Goal: Transaction & Acquisition: Purchase product/service

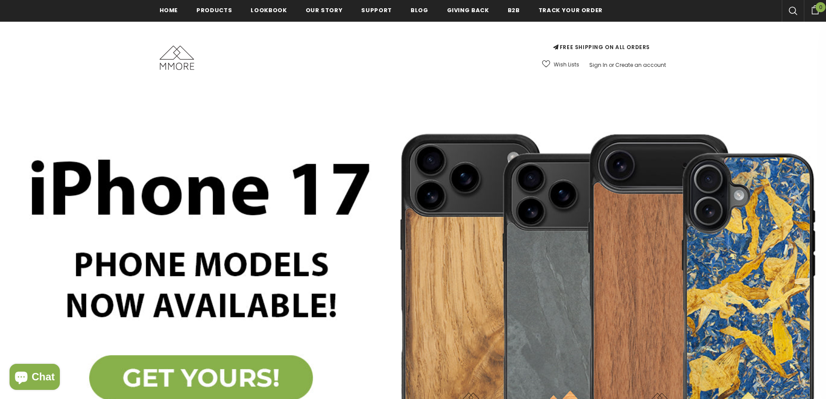
scroll to position [176, 0]
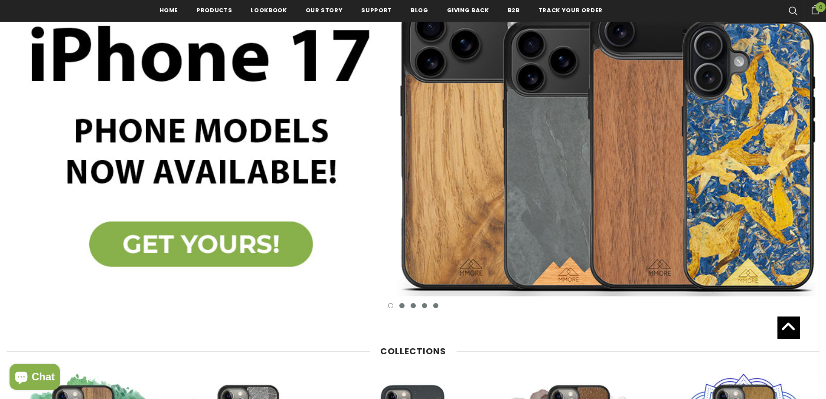
click at [719, 131] on button "button" at bounding box center [728, 137] width 31 height 31
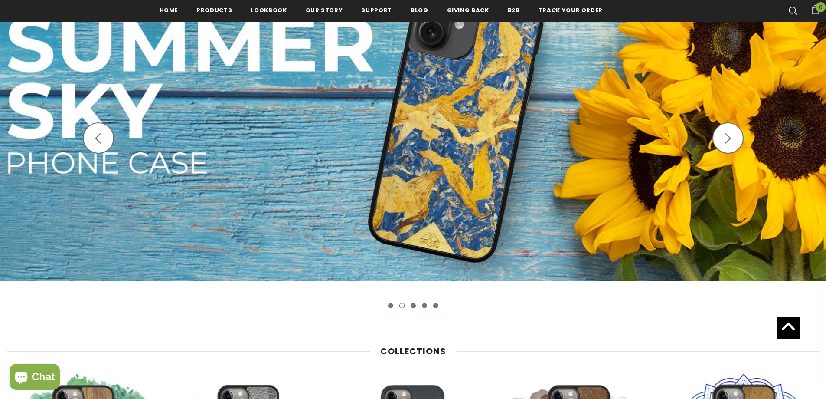
click at [493, 132] on img at bounding box center [413, 122] width 826 height 317
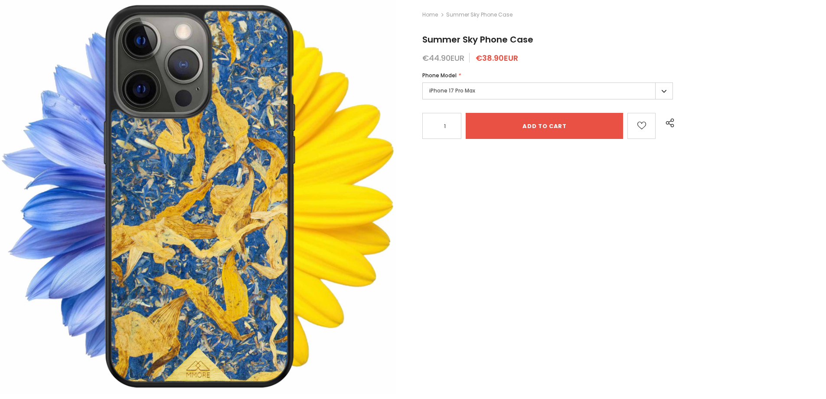
scroll to position [130, 0]
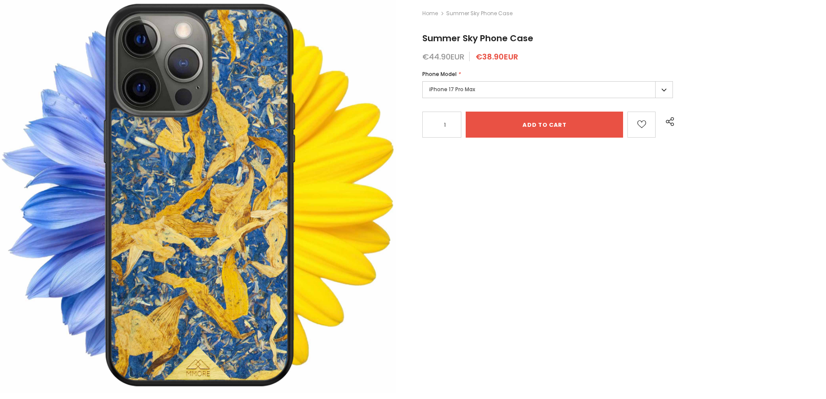
click at [627, 92] on label "iPhone 17 Pro Max" at bounding box center [547, 89] width 251 height 17
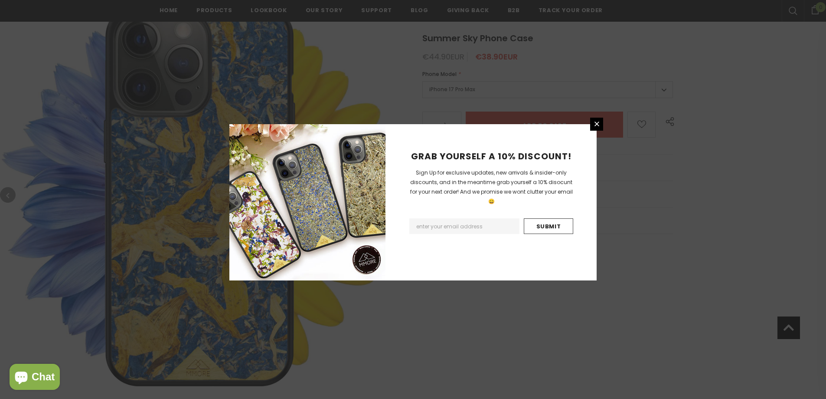
scroll to position [146, 0]
click at [598, 122] on icon at bounding box center [596, 123] width 7 height 7
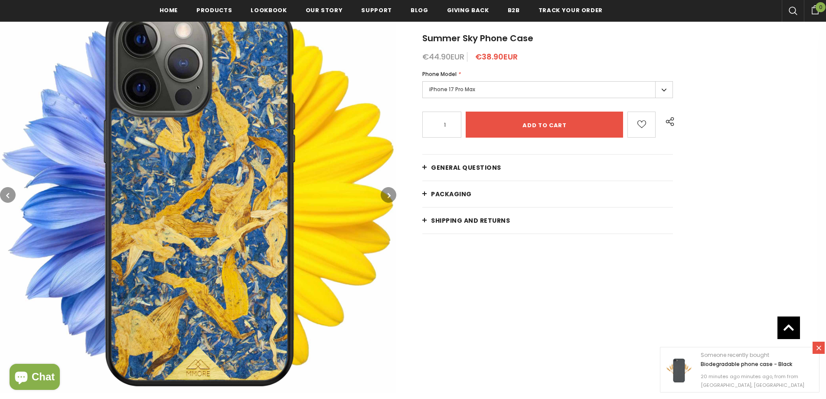
click at [580, 98] on div "iPhone 17 Pro Max iPhone 17 Pro Max iPhone 17 Pro iPhone 17 Air iPhone 17 iPhon…" at bounding box center [547, 91] width 251 height 20
click at [661, 88] on label "iPhone 17 Pro Max" at bounding box center [547, 89] width 251 height 17
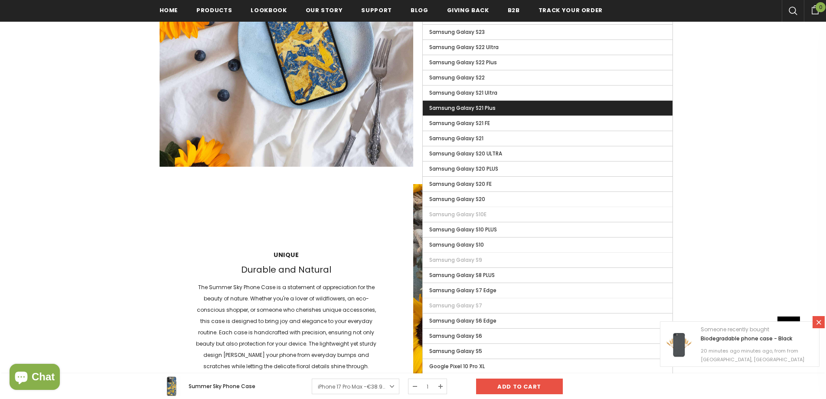
scroll to position [926, 0]
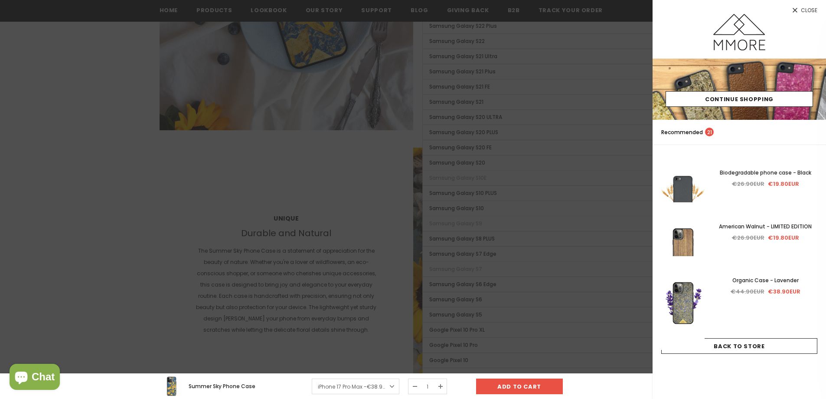
click at [308, 186] on div at bounding box center [413, 199] width 826 height 399
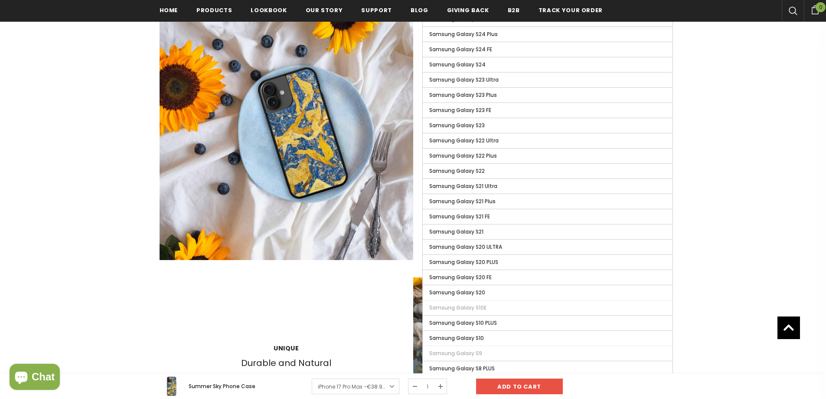
scroll to position [796, 0]
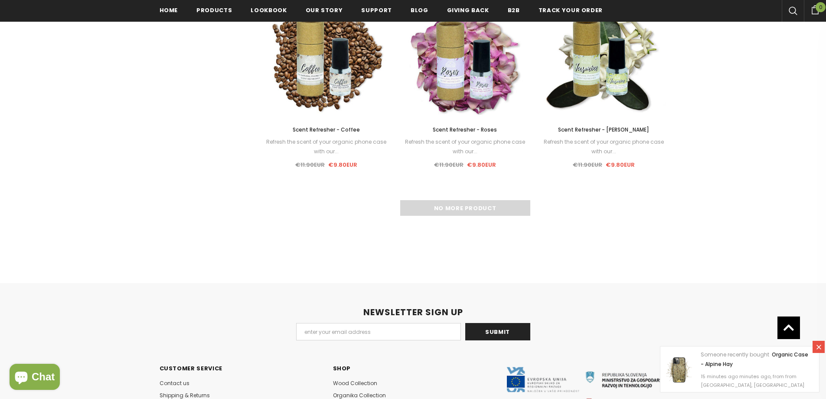
scroll to position [1041, 0]
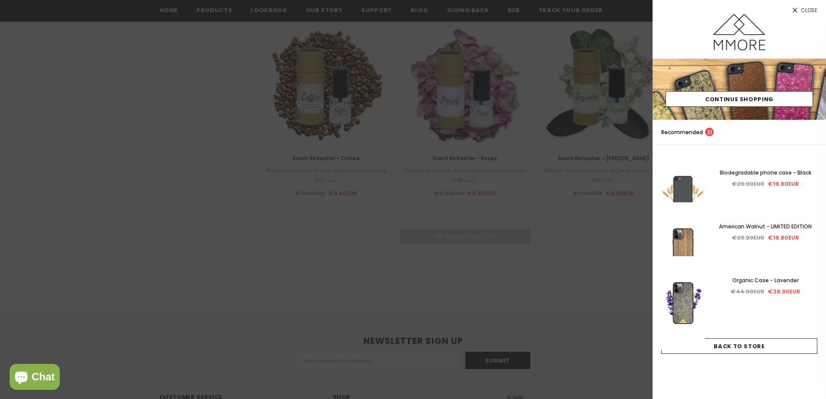
drag, startPoint x: 536, startPoint y: 204, endPoint x: 540, endPoint y: 209, distance: 6.3
click at [536, 205] on div at bounding box center [413, 199] width 826 height 399
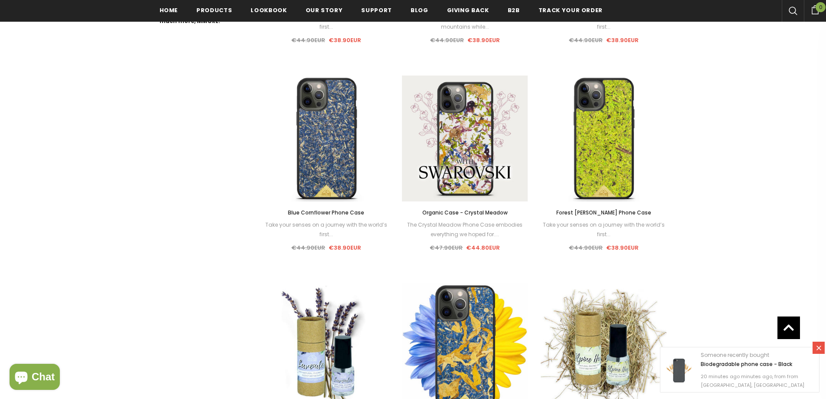
scroll to position [390, 0]
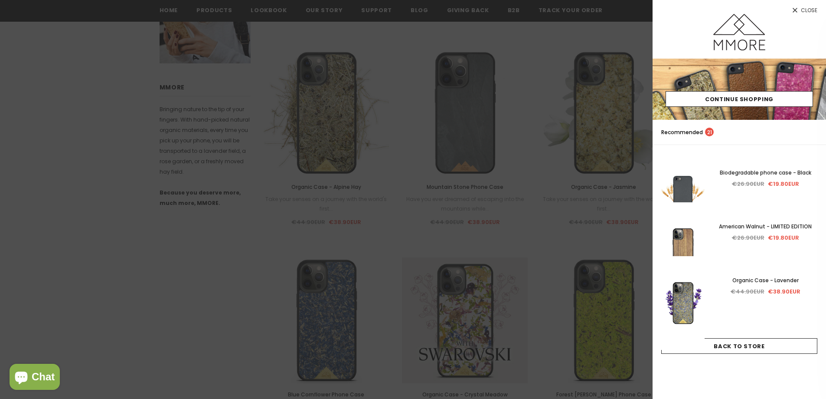
click at [546, 90] on div at bounding box center [413, 199] width 826 height 399
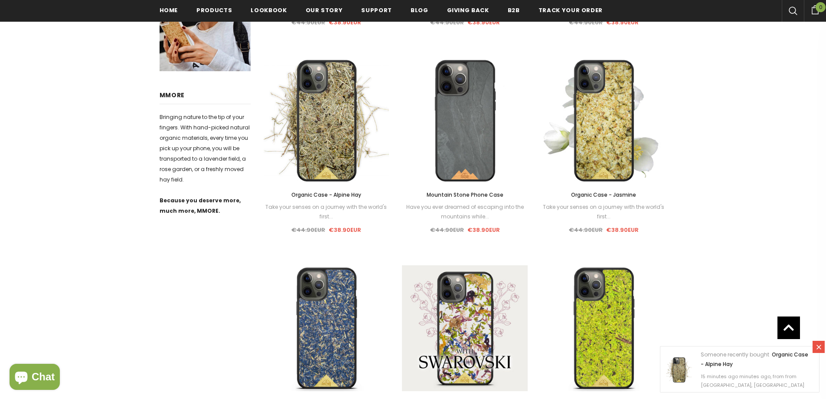
scroll to position [217, 0]
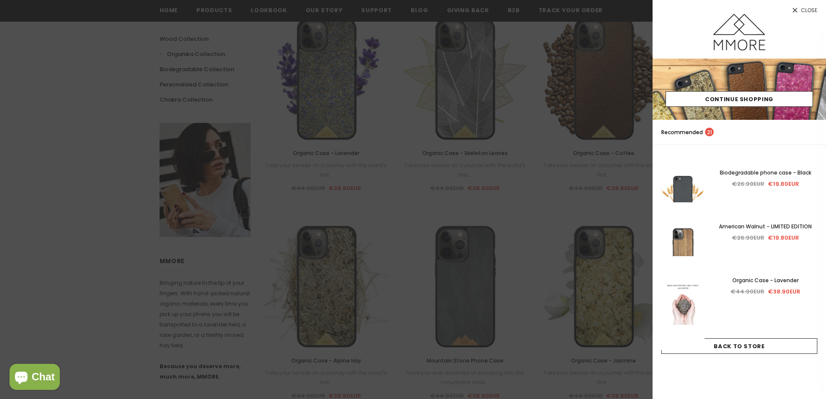
click at [698, 267] on img at bounding box center [682, 303] width 43 height 94
click at [579, 233] on div at bounding box center [413, 199] width 826 height 399
